Goal: Task Accomplishment & Management: Use online tool/utility

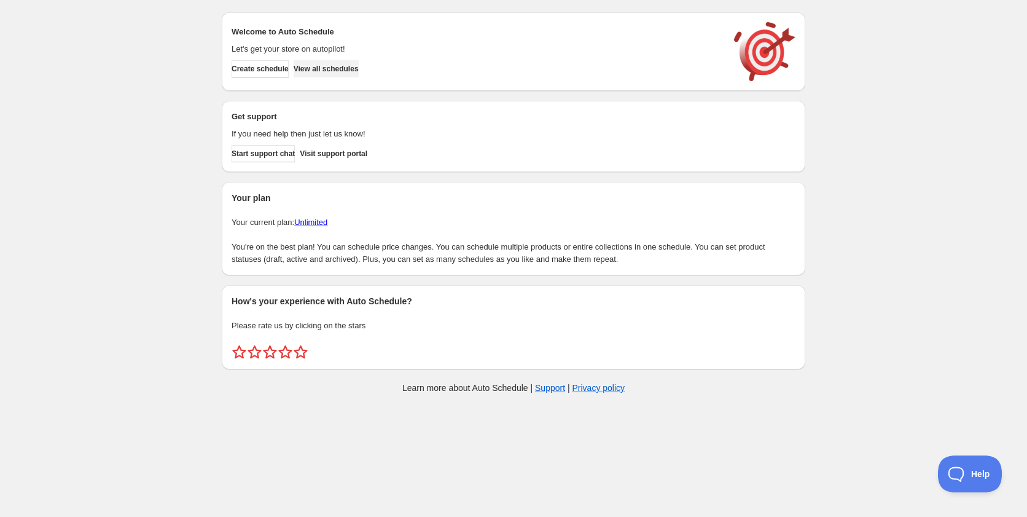
click at [335, 64] on span "View all schedules" at bounding box center [326, 69] width 65 height 10
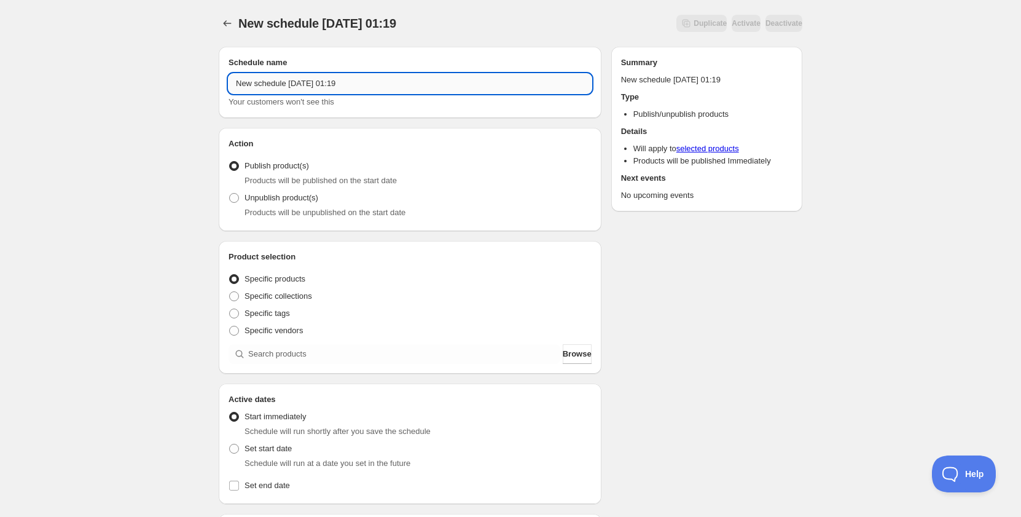
click at [336, 79] on input "New schedule [DATE] 01:19" at bounding box center [410, 84] width 363 height 20
drag, startPoint x: 336, startPoint y: 79, endPoint x: 286, endPoint y: 85, distance: 50.1
click at [286, 85] on input "Schedule for C10Hii25" at bounding box center [410, 84] width 363 height 20
type input "Schedule for C10Hii25"
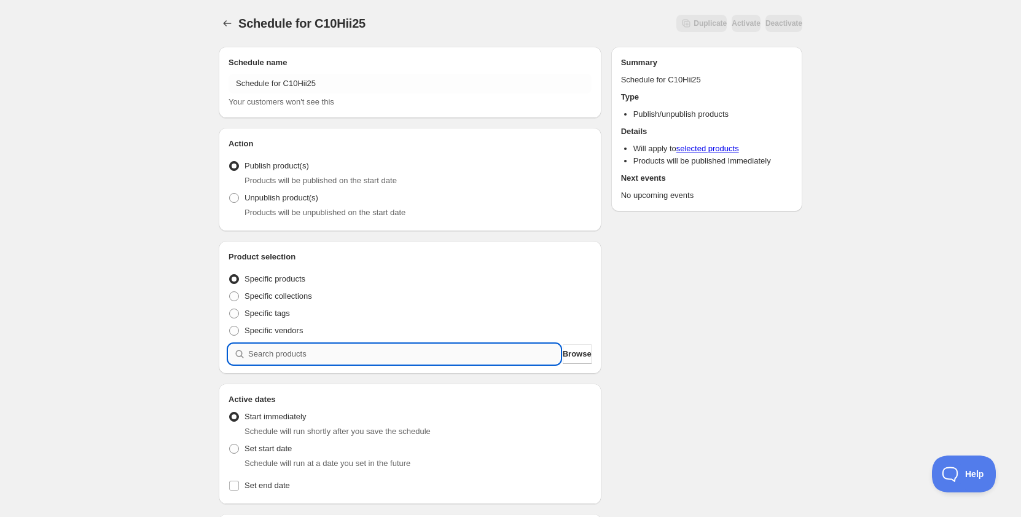
click at [312, 348] on input "search" at bounding box center [404, 354] width 312 height 20
paste input "C10Hii25"
type input "C10Hii25"
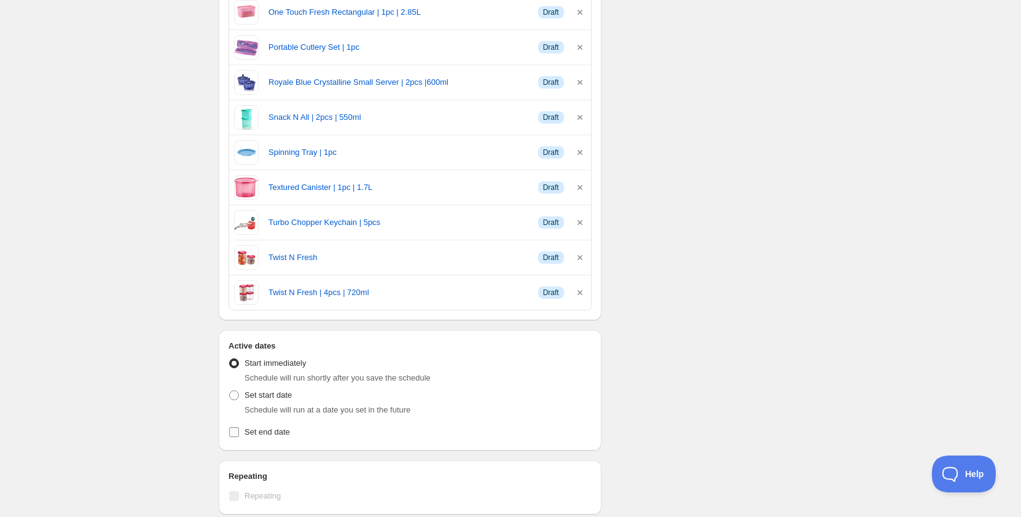
scroll to position [737, 0]
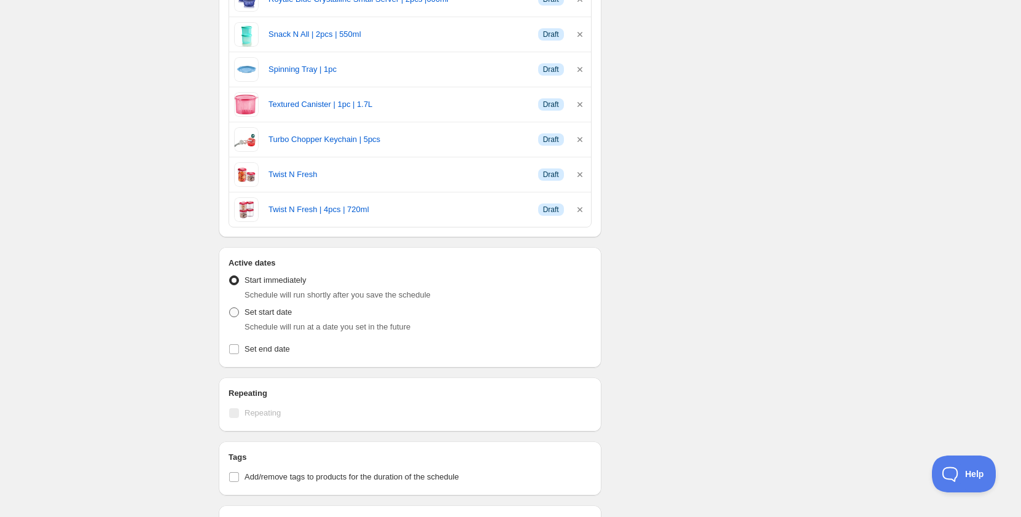
click at [242, 313] on label "Set start date" at bounding box center [260, 312] width 63 height 17
click at [230, 308] on input "Set start date" at bounding box center [229, 307] width 1 height 1
radio input "true"
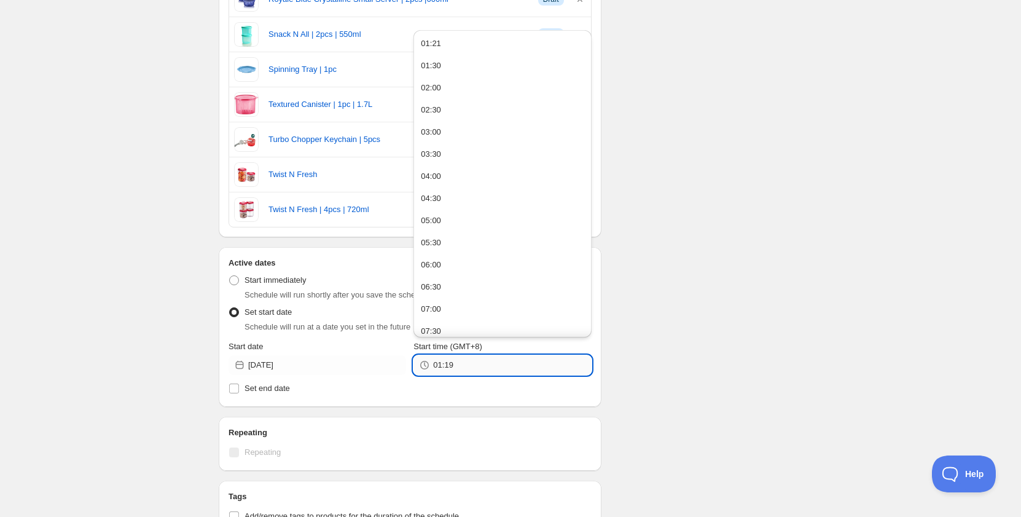
click at [500, 374] on input "01:19" at bounding box center [512, 365] width 158 height 20
click at [465, 232] on button "09:30" at bounding box center [502, 235] width 170 height 20
drag, startPoint x: 455, startPoint y: 362, endPoint x: 466, endPoint y: 362, distance: 10.4
click at [466, 362] on input "09:30" at bounding box center [512, 365] width 158 height 20
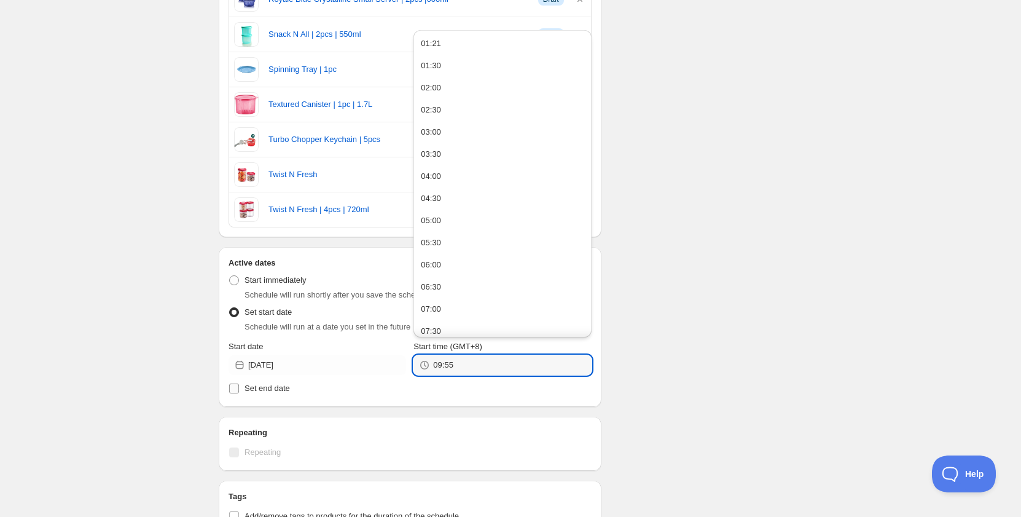
type input "09:55"
click at [279, 387] on span "Set end date" at bounding box center [267, 387] width 45 height 9
click at [239, 387] on input "Set end date" at bounding box center [234, 388] width 10 height 10
checkbox input "true"
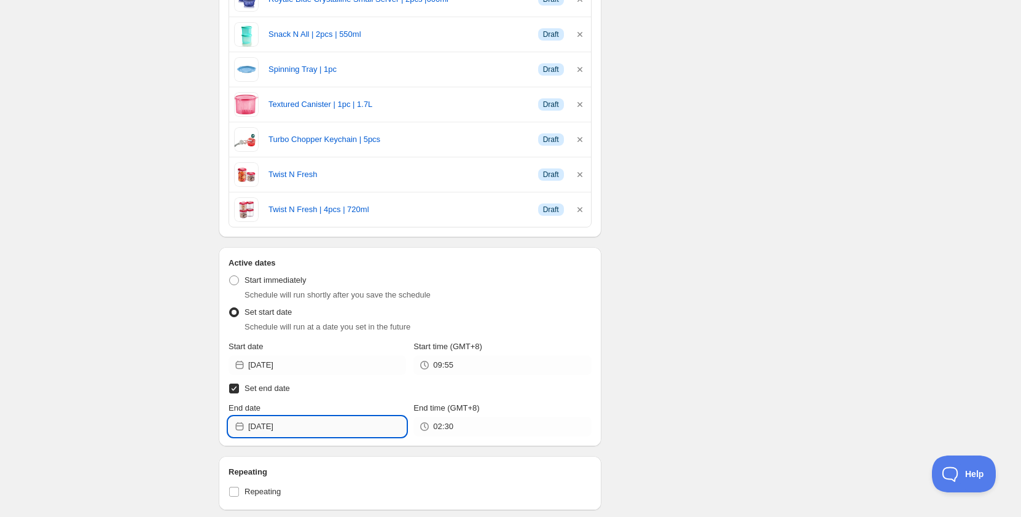
click at [283, 425] on input "[DATE]" at bounding box center [327, 427] width 158 height 20
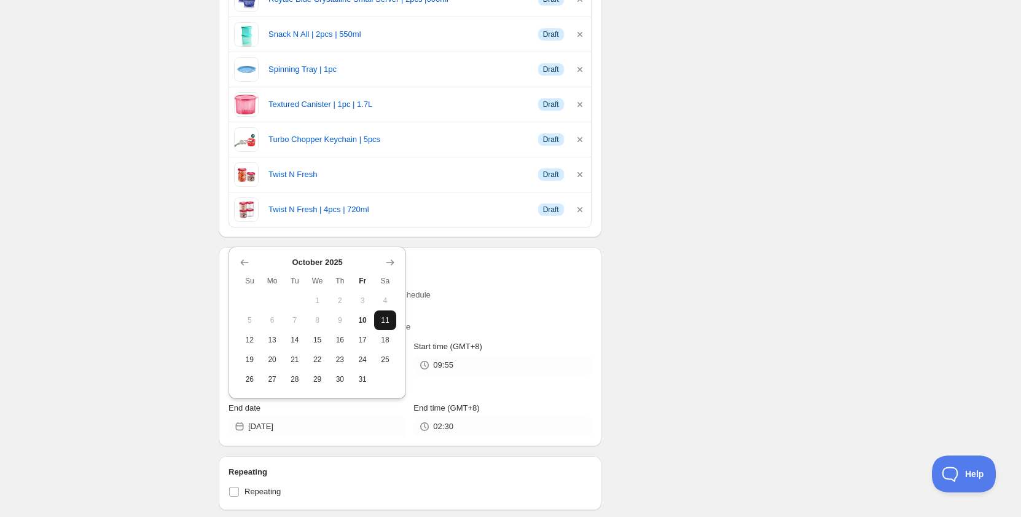
click at [391, 318] on span "11" at bounding box center [385, 320] width 13 height 10
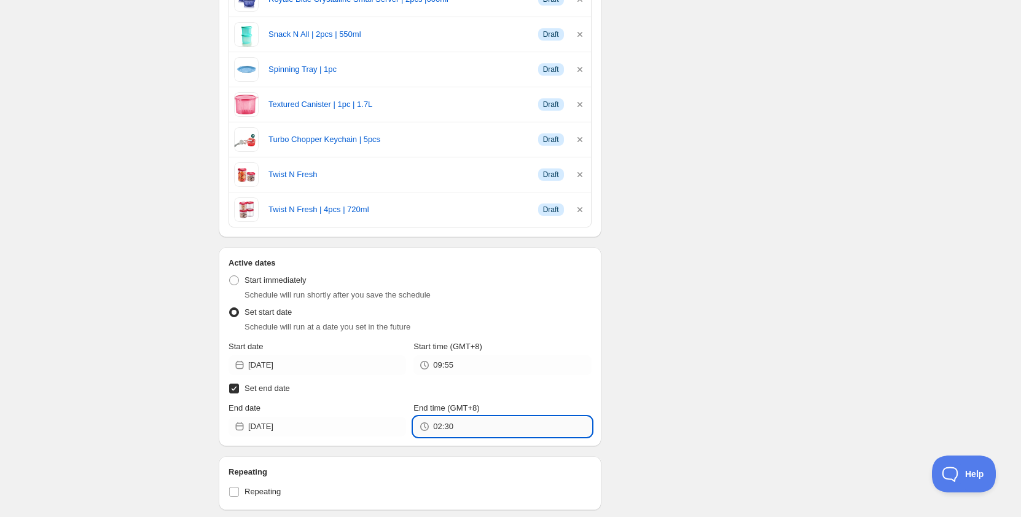
click at [445, 432] on input "02:30" at bounding box center [512, 427] width 158 height 20
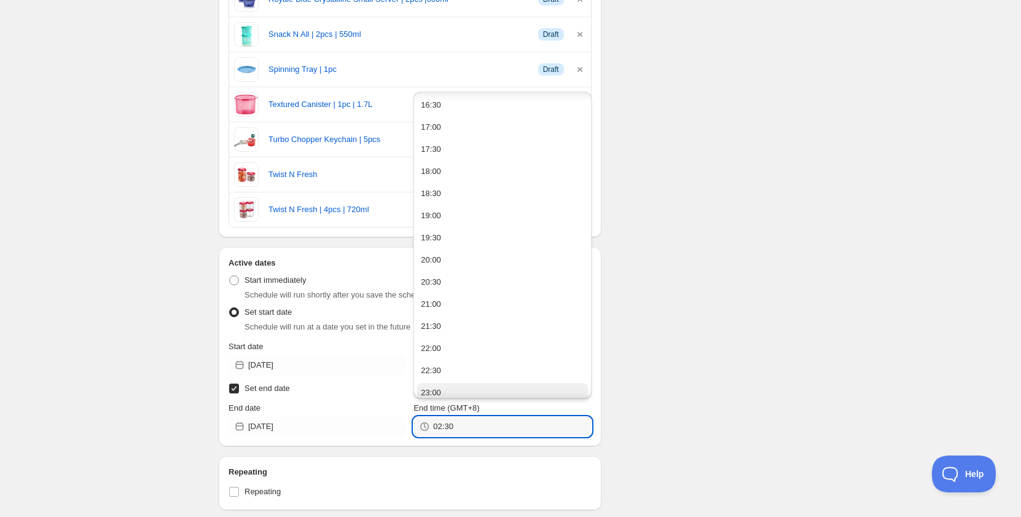
scroll to position [737, 0]
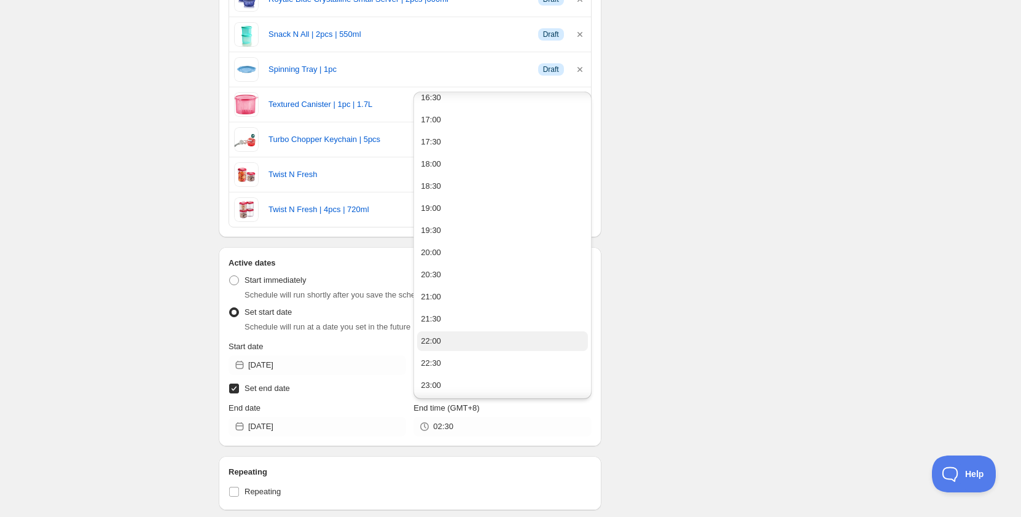
click at [445, 350] on button "22:00" at bounding box center [502, 341] width 170 height 20
type input "22:00"
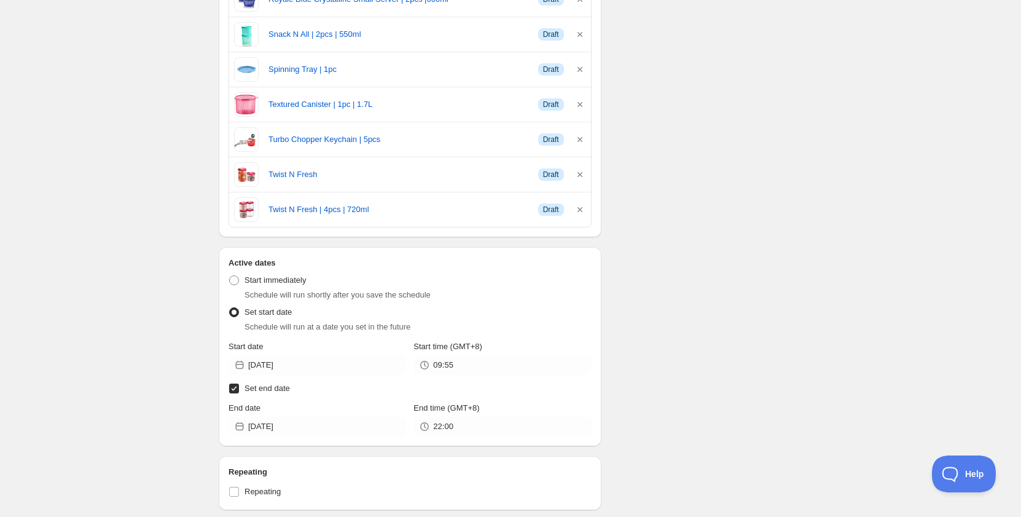
click at [684, 388] on div "Schedule name Schedule for C10Hii25 Your customers won't see this Action Action…" at bounding box center [506, 106] width 594 height 1613
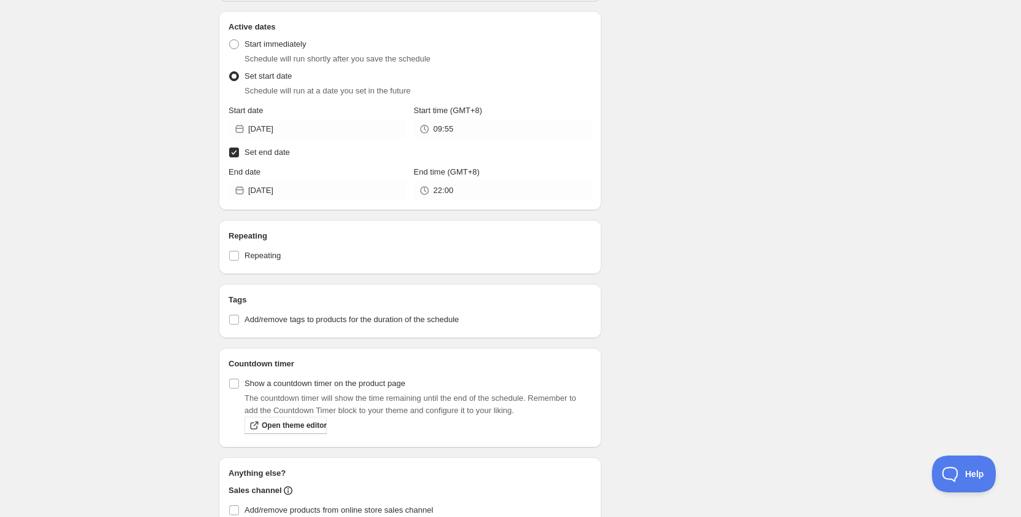
scroll to position [983, 0]
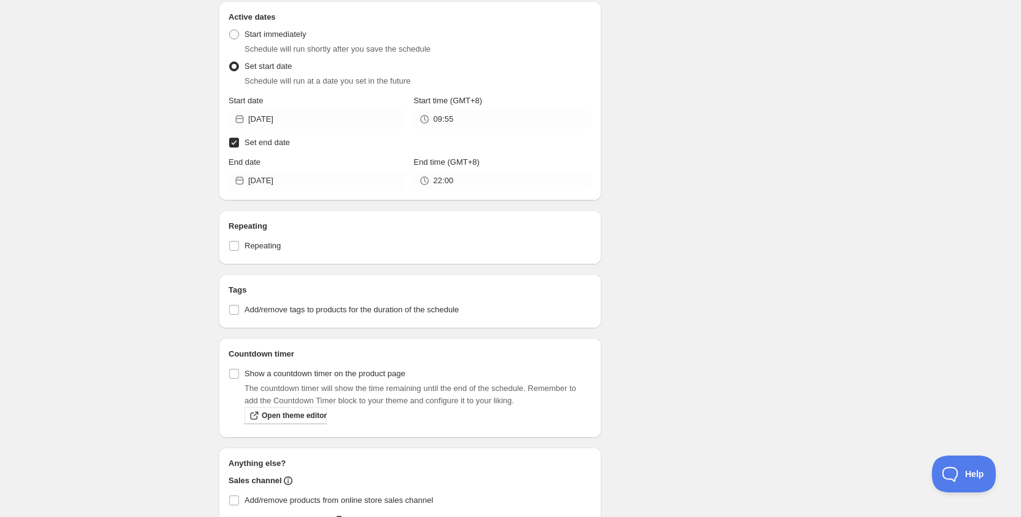
click at [291, 318] on div "Tags Add/remove tags to products for the duration of the schedule" at bounding box center [410, 301] width 383 height 54
click at [294, 305] on span "Add/remove tags to products for the duration of the schedule" at bounding box center [352, 309] width 214 height 9
click at [239, 305] on input "Add/remove tags to products for the duration of the schedule" at bounding box center [234, 310] width 10 height 10
checkbox input "true"
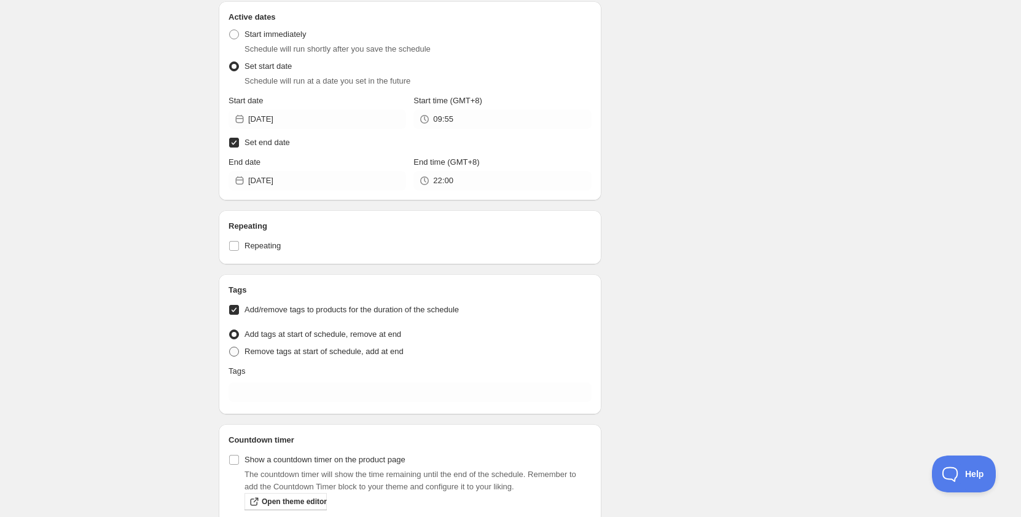
click at [308, 350] on span "Remove tags at start of schedule, add at end" at bounding box center [324, 351] width 159 height 9
click at [230, 347] on input "Remove tags at start of schedule, add at end" at bounding box center [229, 347] width 1 height 1
radio input "true"
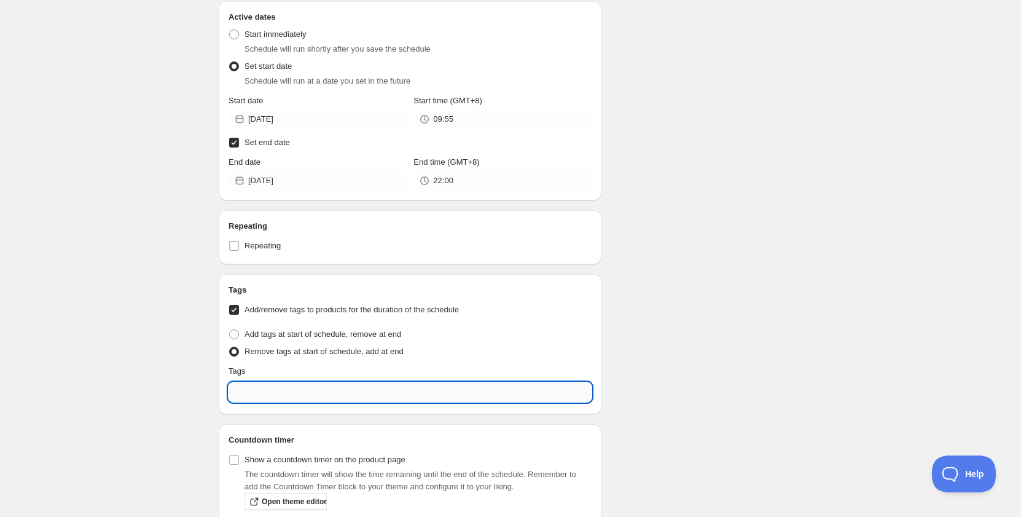
click at [312, 391] on input "text" at bounding box center [410, 392] width 363 height 20
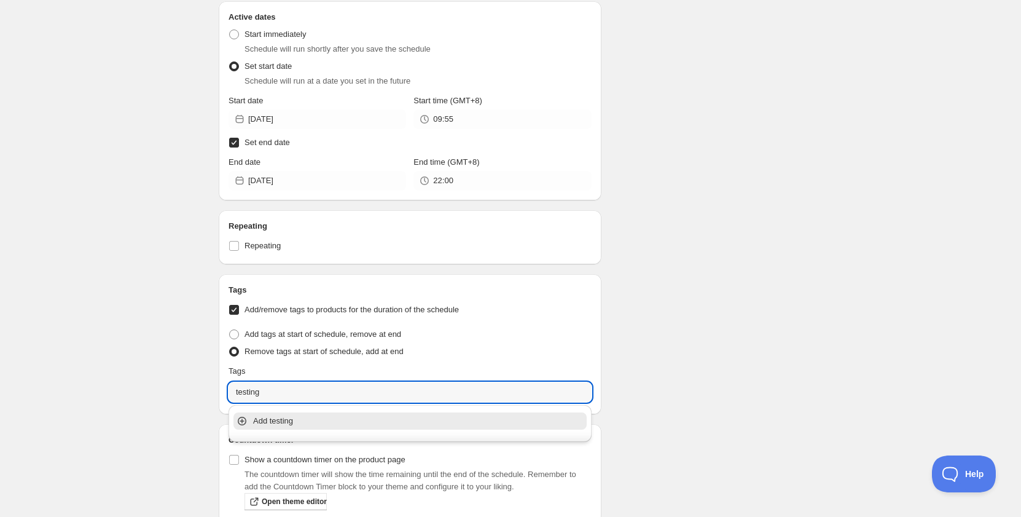
click at [318, 423] on p "Add testing" at bounding box center [418, 421] width 331 height 12
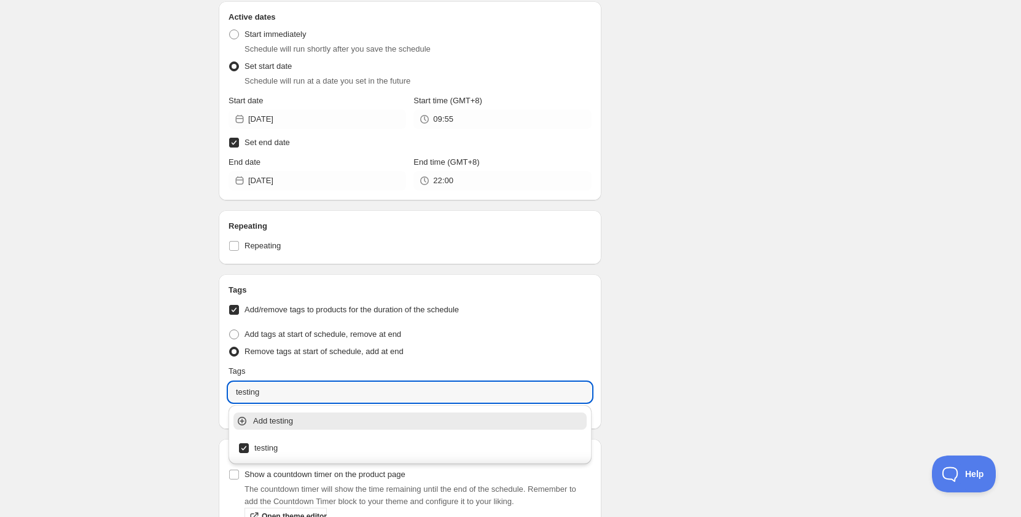
type input "testing"
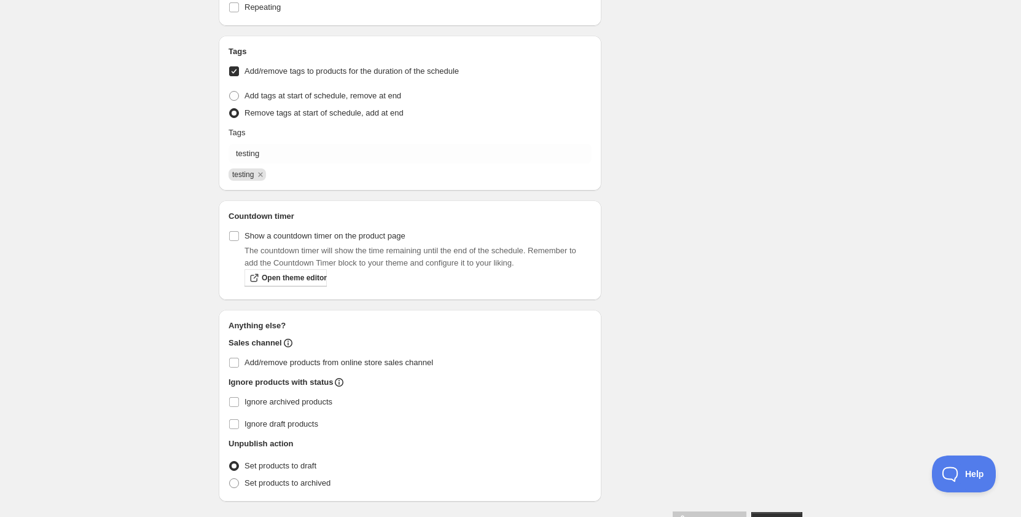
scroll to position [1229, 0]
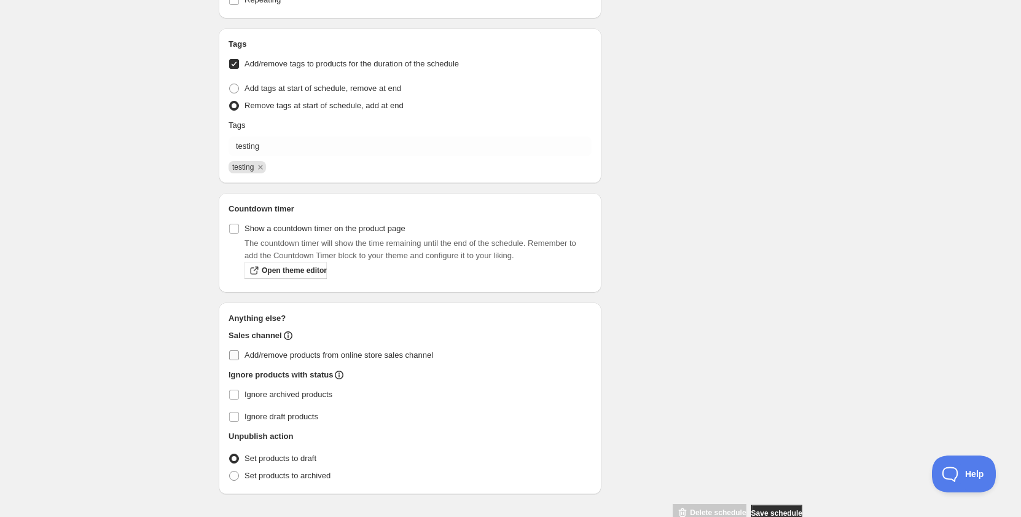
click at [348, 351] on span "Add/remove products from online store sales channel" at bounding box center [339, 354] width 189 height 9
click at [239, 351] on input "Add/remove products from online store sales channel" at bounding box center [234, 355] width 10 height 10
checkbox input "true"
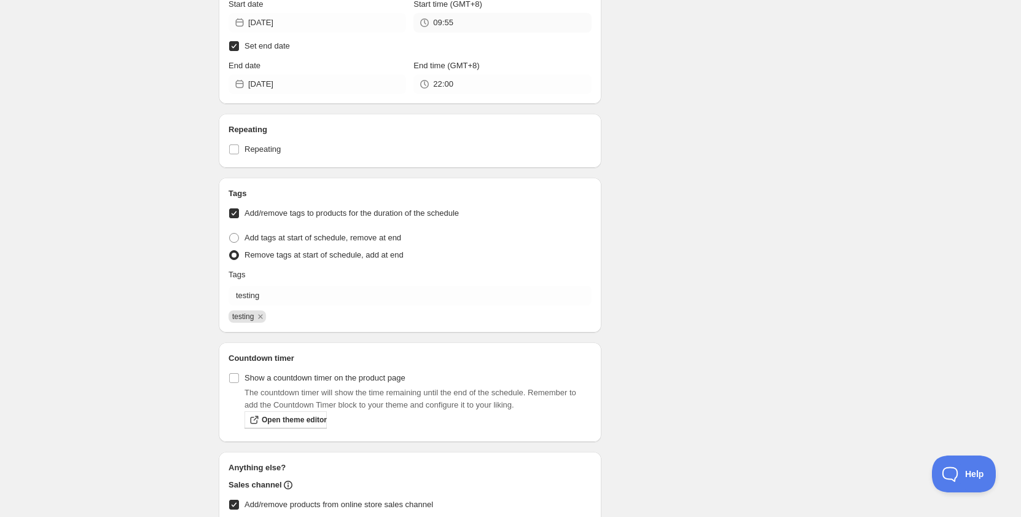
scroll to position [1074, 0]
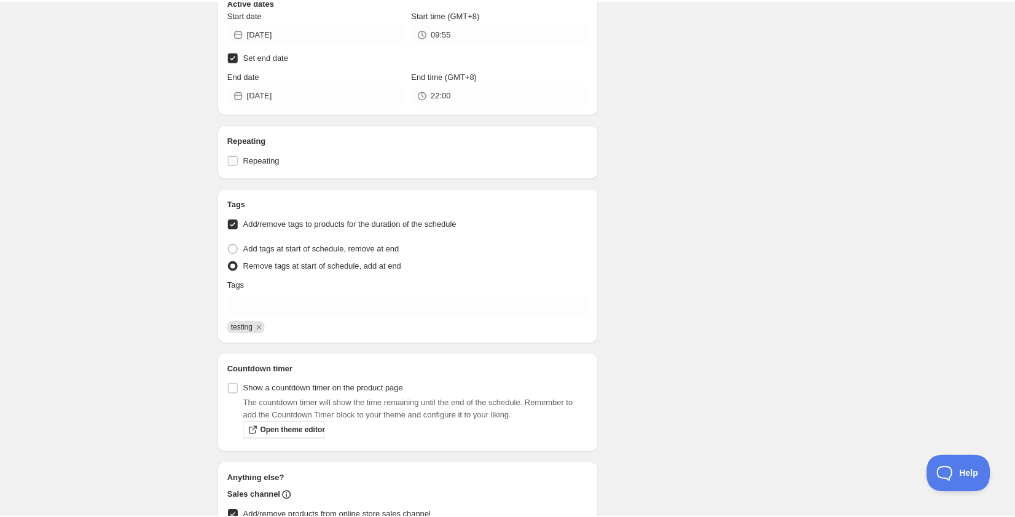
scroll to position [890, 0]
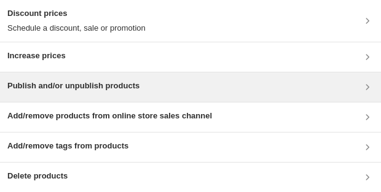
click at [113, 85] on h3 "Publish and/or unpublish products" at bounding box center [73, 86] width 132 height 12
